Goal: Task Accomplishment & Management: Complete application form

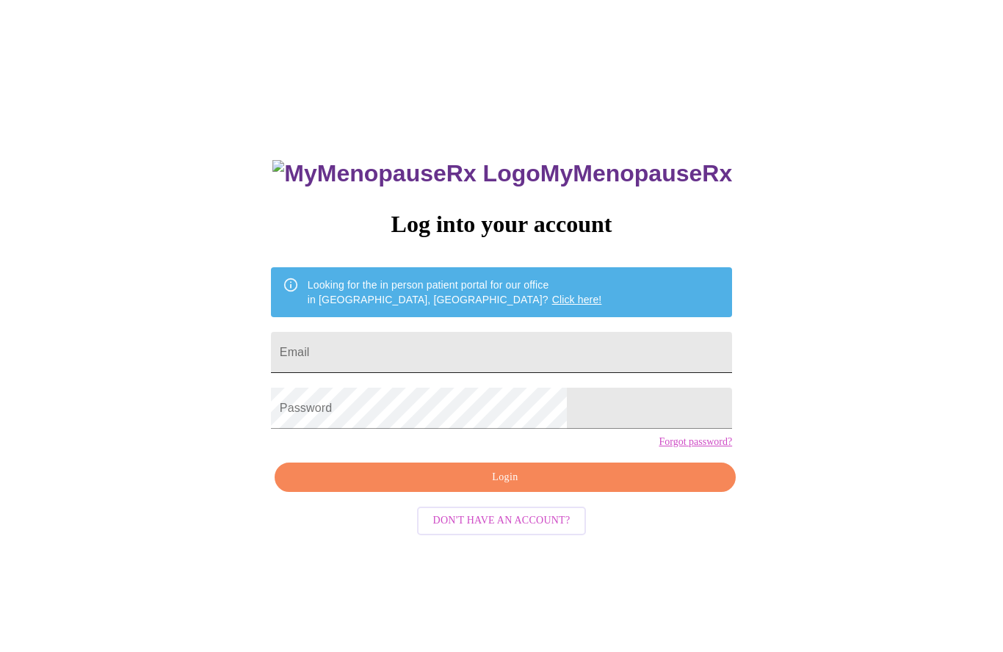
click at [518, 354] on input "Email" at bounding box center [501, 352] width 461 height 41
type input "[EMAIL_ADDRESS][DOMAIN_NAME]"
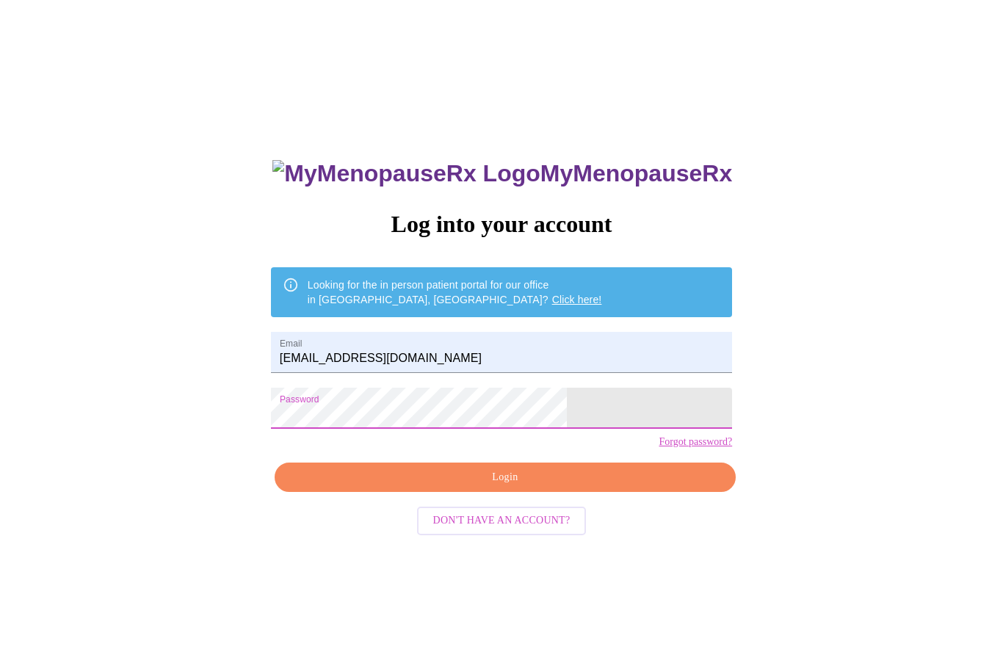
click at [514, 487] on span "Login" at bounding box center [504, 477] width 427 height 18
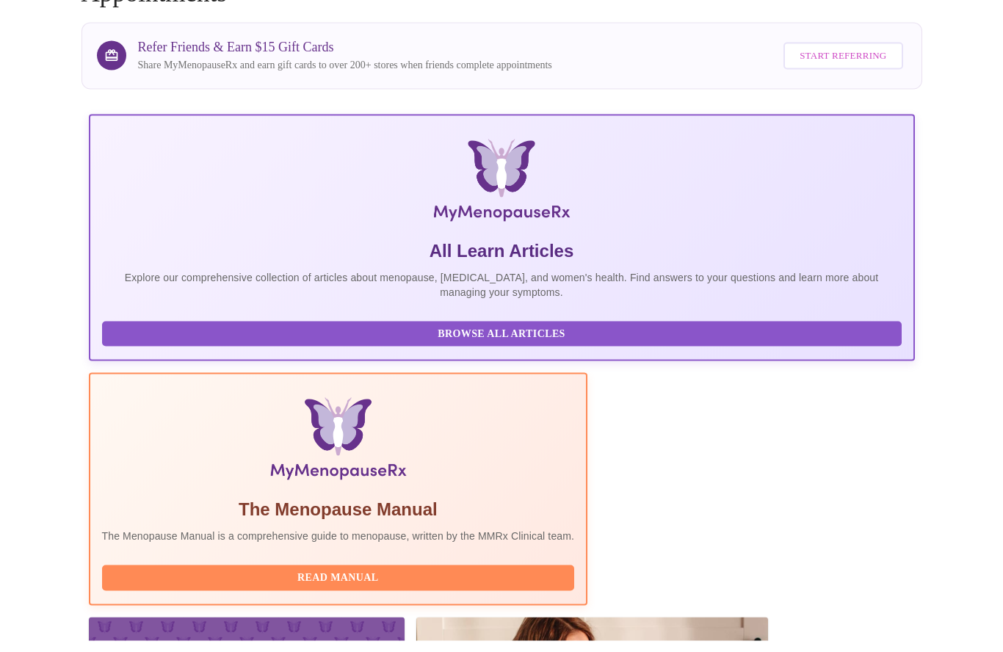
scroll to position [122, 0]
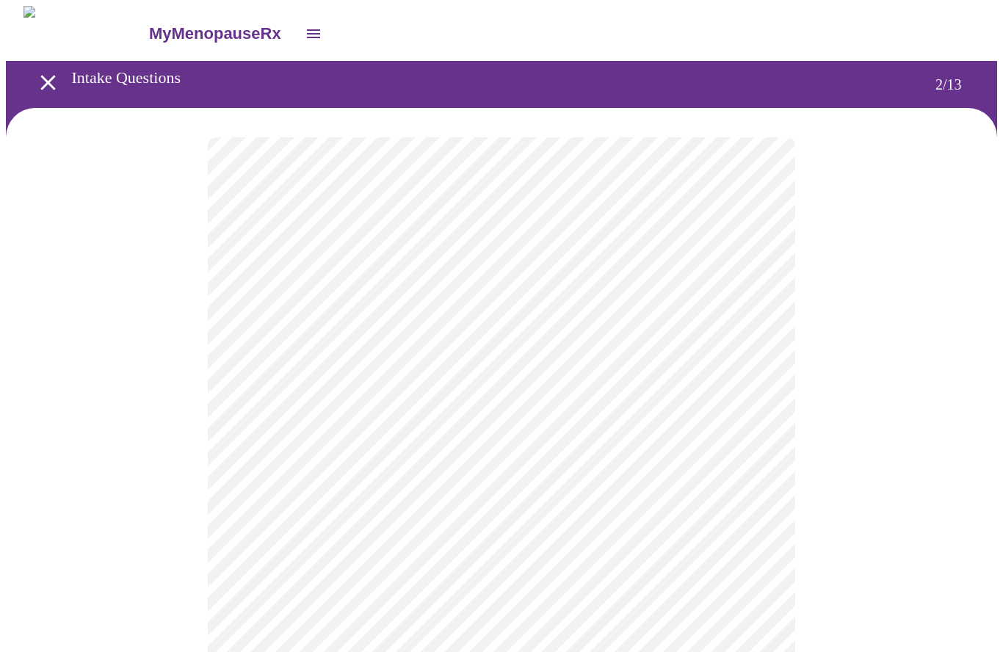
click at [730, 452] on body "MyMenopauseRx Intake Questions 2 / 13" at bounding box center [501, 422] width 991 height 832
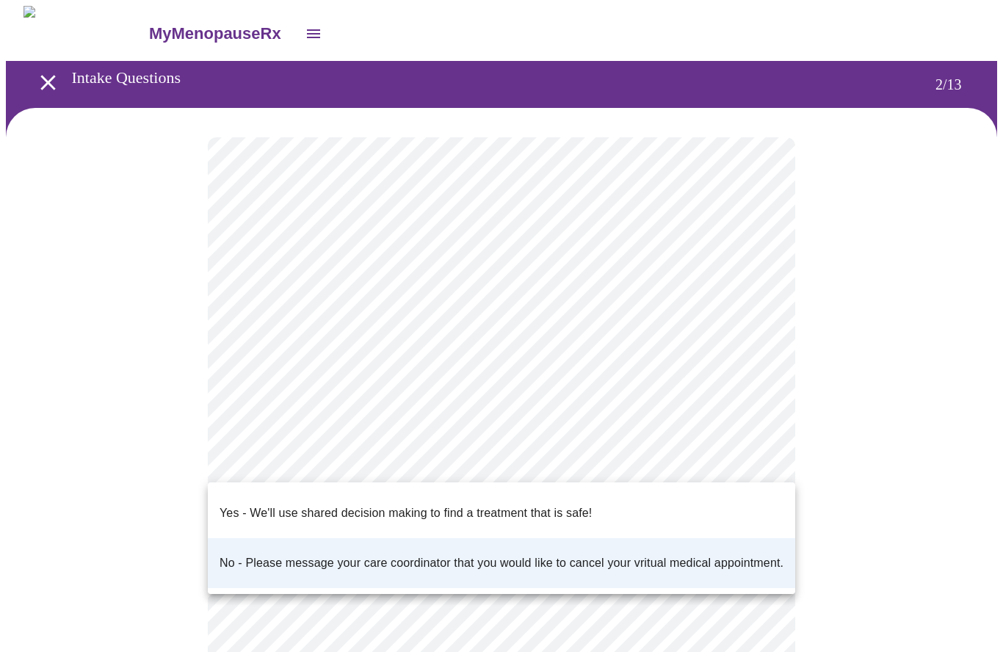
click at [549, 504] on p "Yes - We'll use shared decision making to find a treatment that is safe!" at bounding box center [405, 513] width 372 height 18
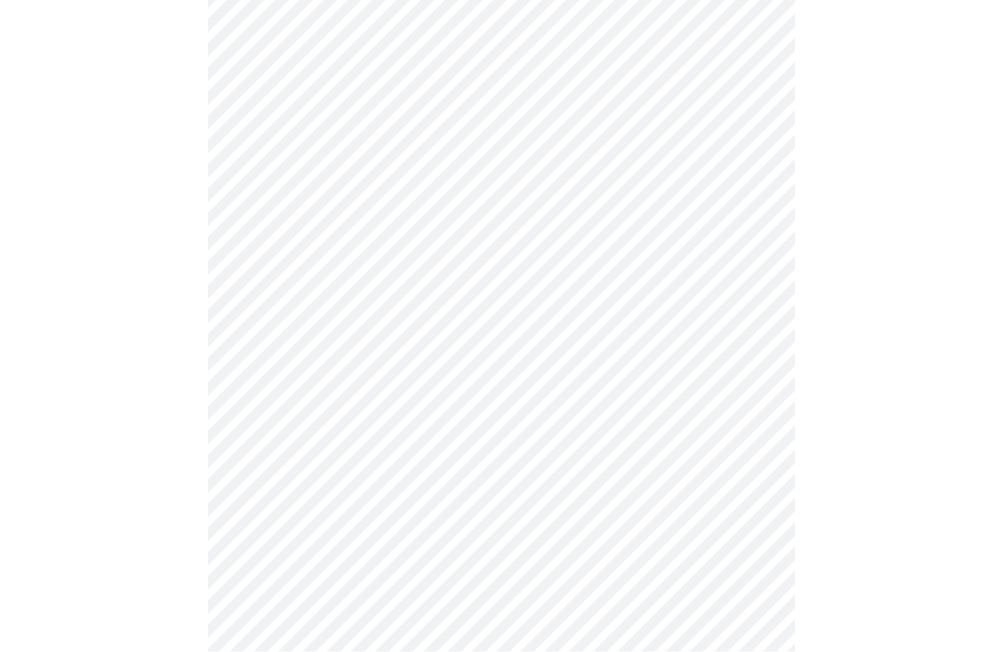
scroll to position [91, 0]
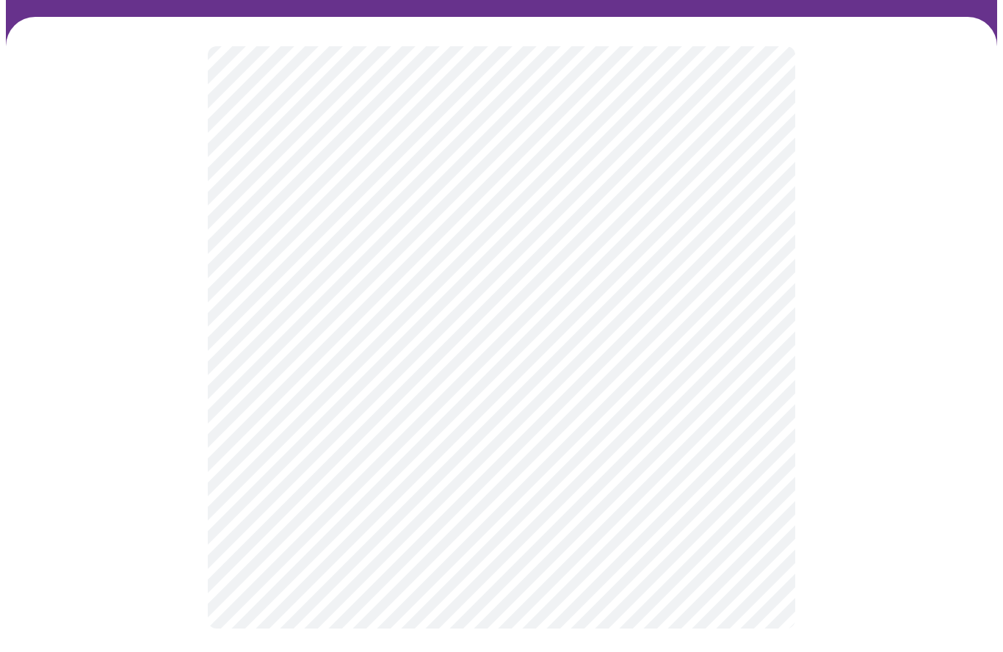
click at [312, 335] on body "MyMenopauseRx Intake Questions 6 / 13" at bounding box center [501, 286] width 991 height 743
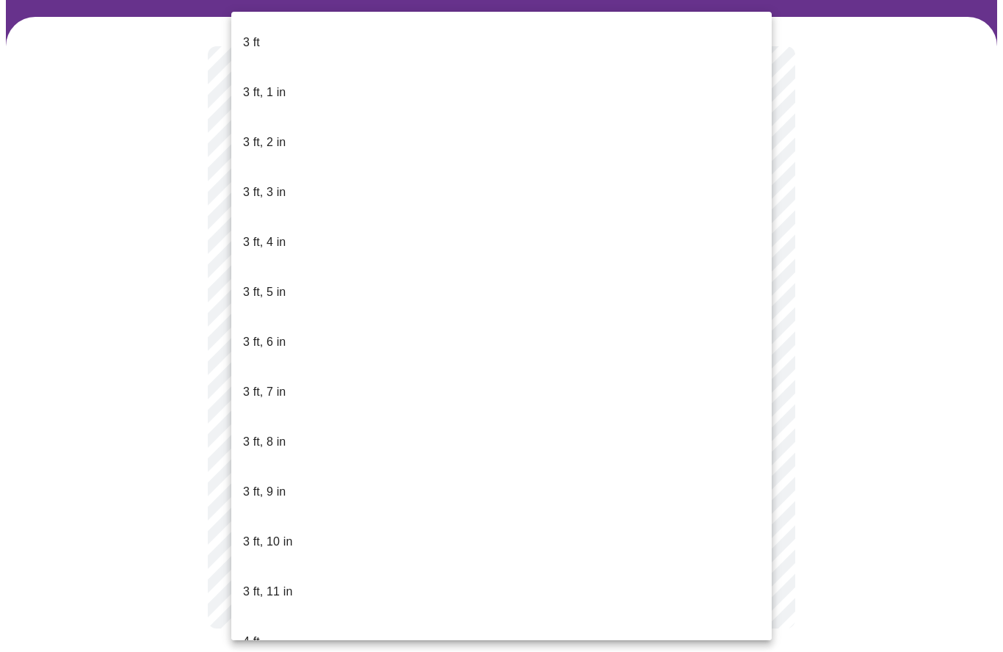
scroll to position [856, 0]
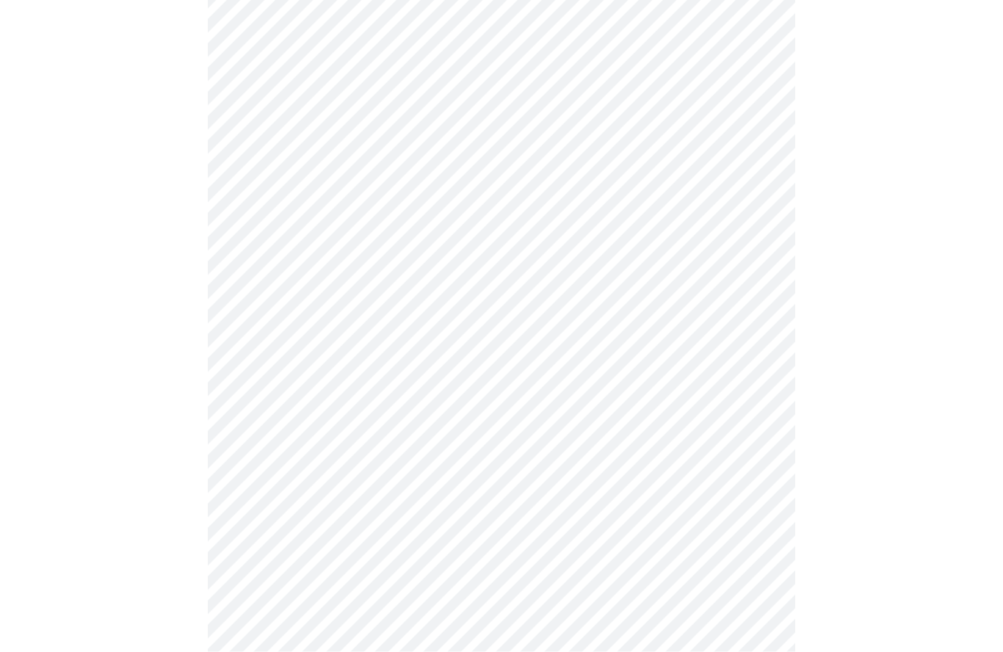
scroll to position [1137, 0]
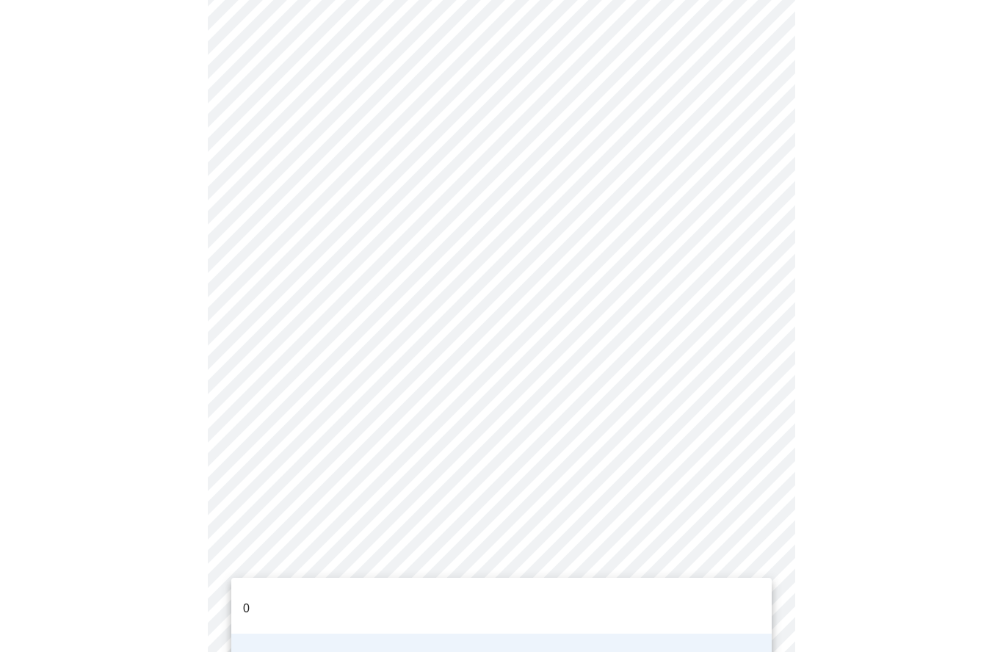
click at [857, 520] on div at bounding box center [501, 326] width 1003 height 652
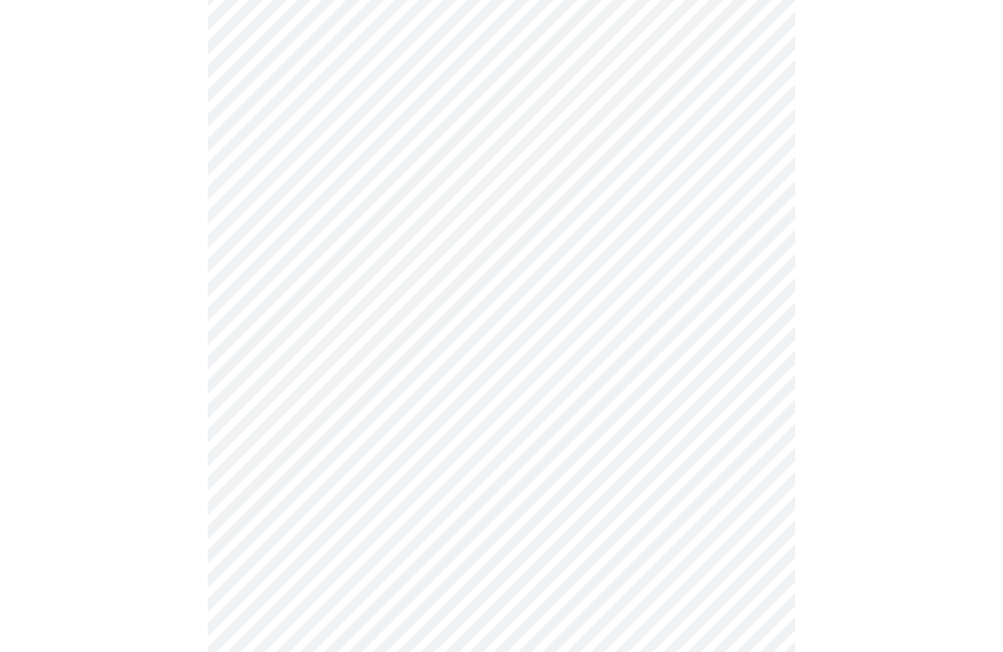
scroll to position [0, 0]
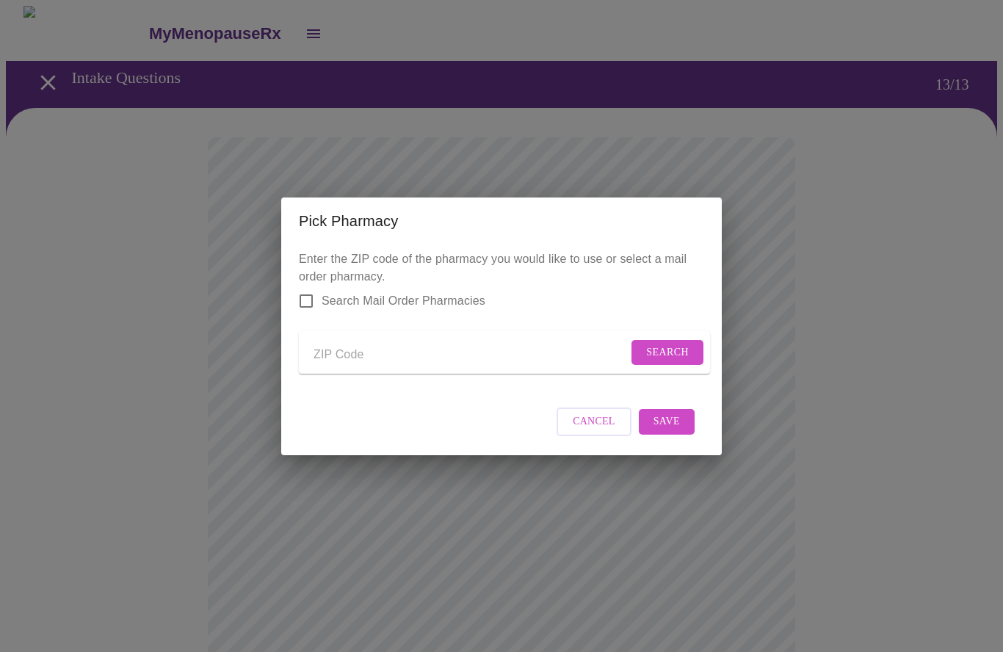
click at [313, 290] on input "Search Mail Order Pharmacies" at bounding box center [306, 300] width 31 height 31
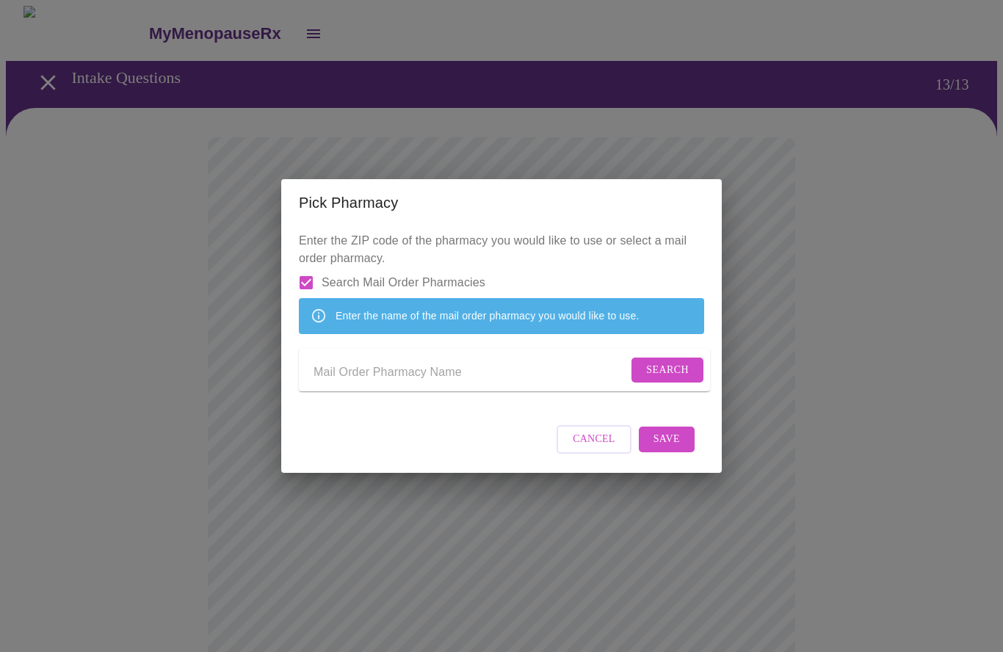
click at [304, 268] on input "Search Mail Order Pharmacies" at bounding box center [306, 282] width 31 height 31
checkbox input "false"
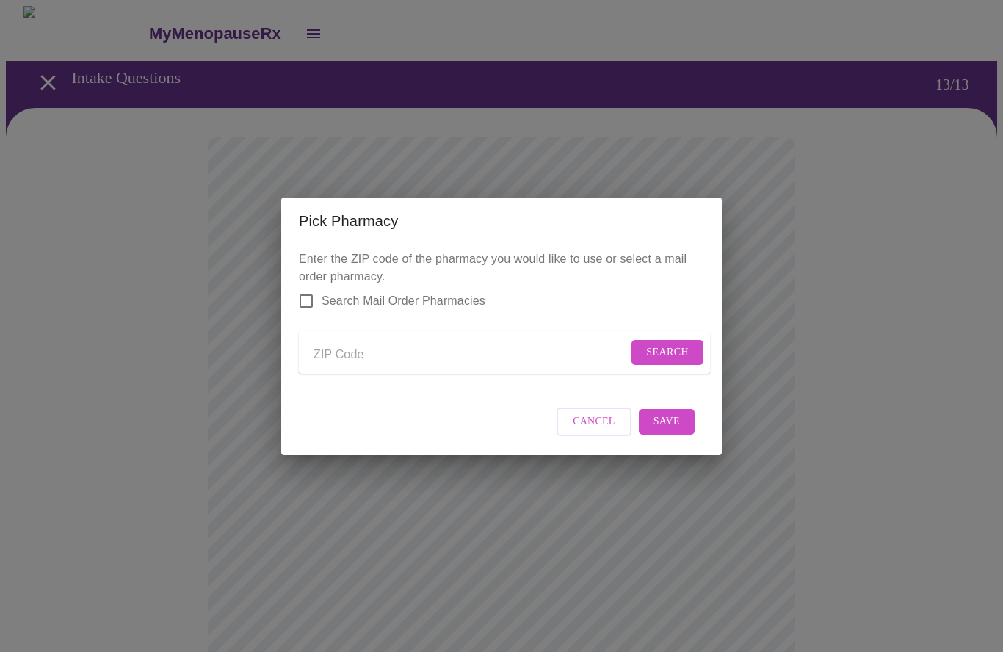
click at [413, 350] on input "Send a message to your care team" at bounding box center [470, 354] width 314 height 23
type input "32725"
click at [675, 343] on span "Search" at bounding box center [667, 352] width 43 height 18
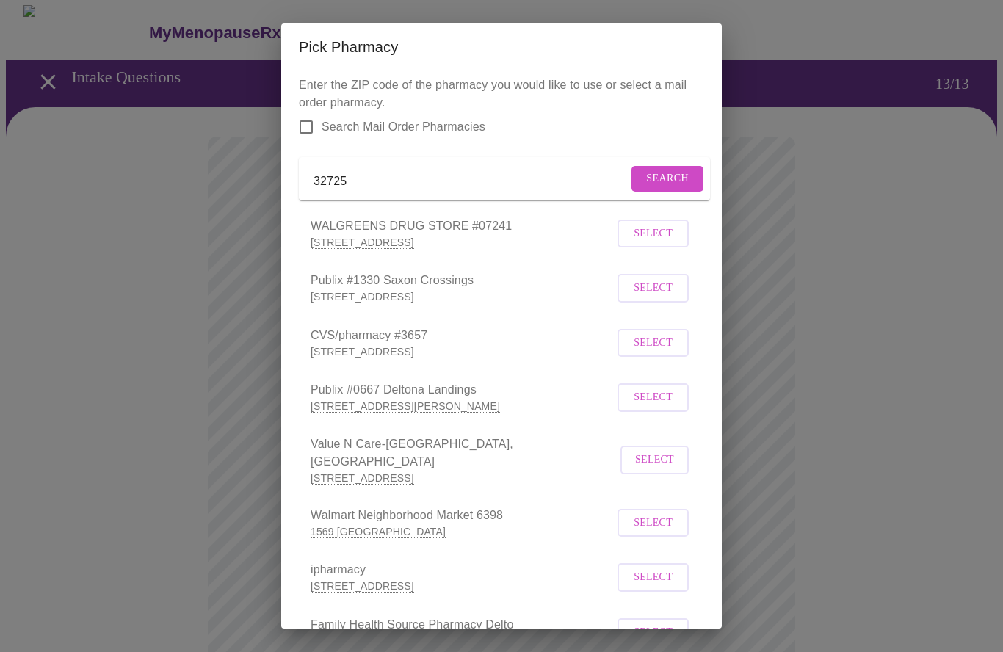
click at [656, 519] on span "Select" at bounding box center [652, 523] width 39 height 18
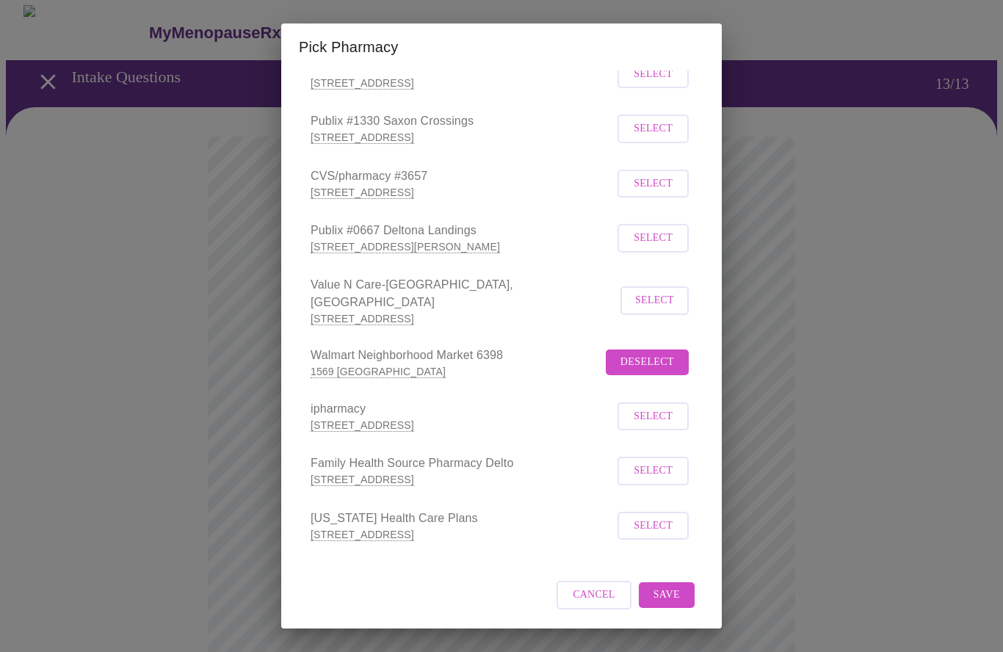
scroll to position [160, 0]
click at [672, 592] on span "Save" at bounding box center [666, 595] width 26 height 18
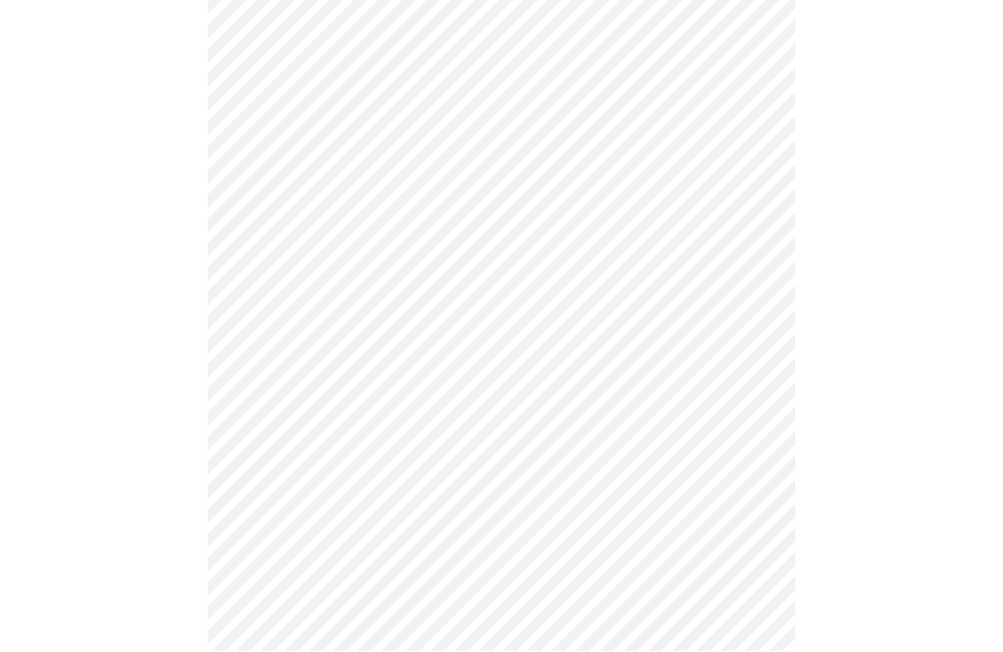
scroll to position [466, 0]
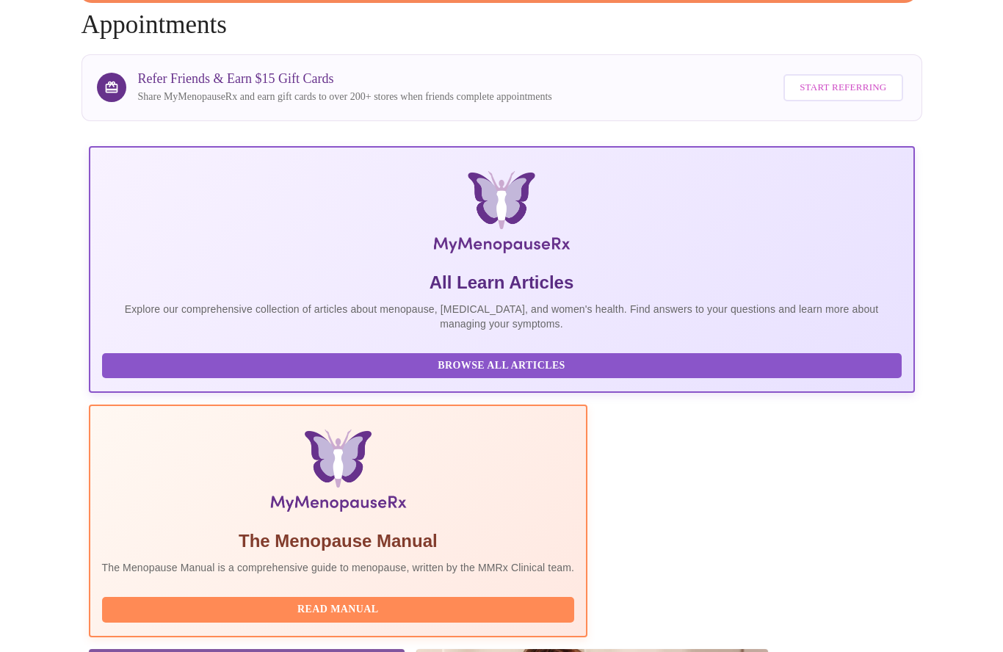
scroll to position [122, 0]
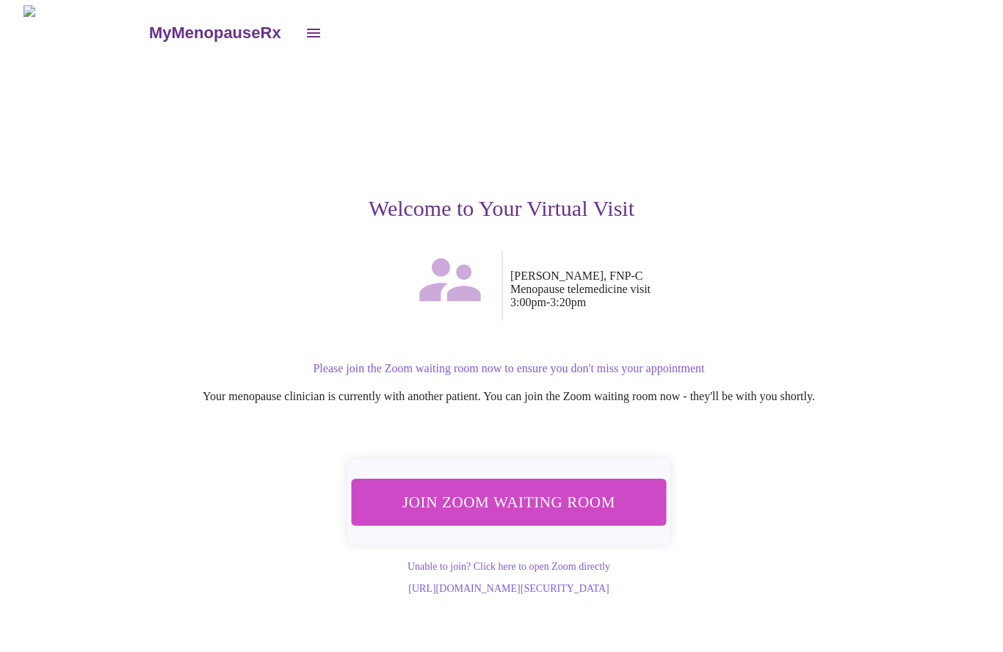
scroll to position [1, 0]
click at [574, 492] on span "Join Zoom Waiting Room" at bounding box center [509, 502] width 276 height 27
click at [536, 490] on span "Join Zoom Waiting Room" at bounding box center [509, 502] width 276 height 27
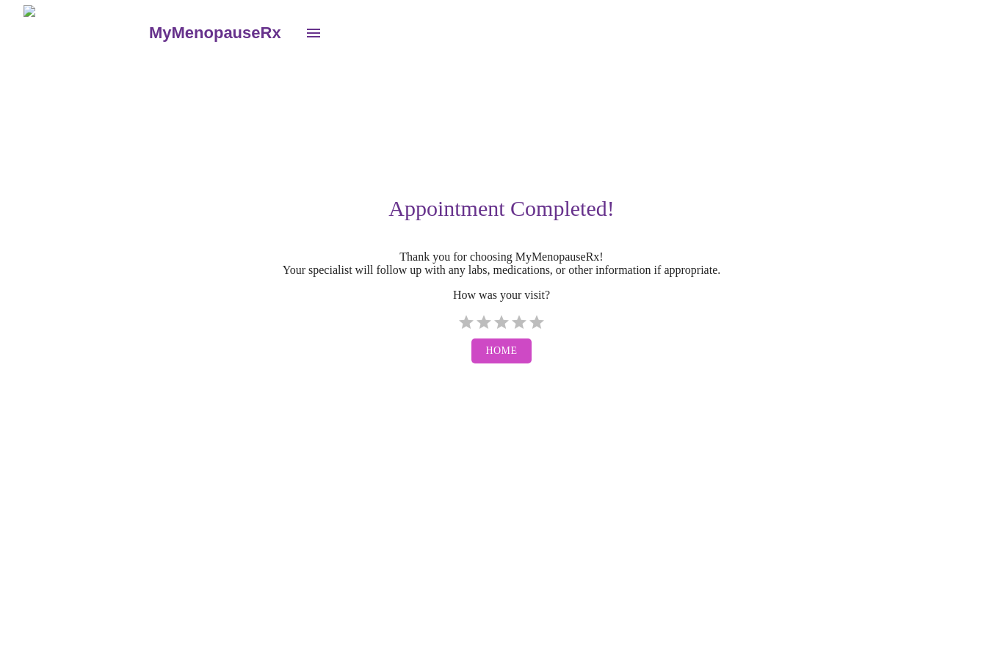
scroll to position [1, 0]
click at [517, 322] on label "4 Stars" at bounding box center [519, 323] width 18 height 18
click at [457, 328] on input "4 Stars" at bounding box center [456, 328] width 1 height 1
radio input "true"
click at [514, 361] on span "Home" at bounding box center [502, 352] width 32 height 18
